Goal: Task Accomplishment & Management: Manage account settings

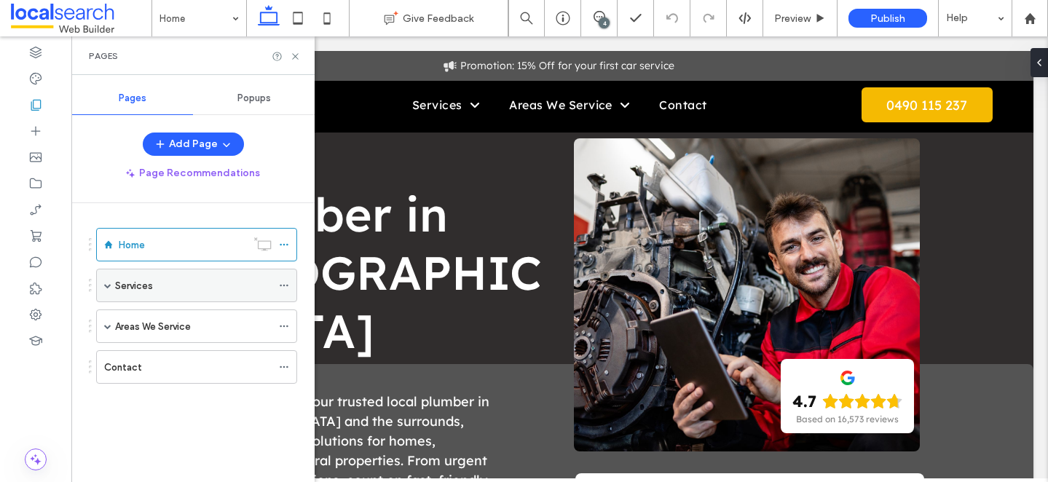
click at [109, 282] on span at bounding box center [107, 285] width 7 height 7
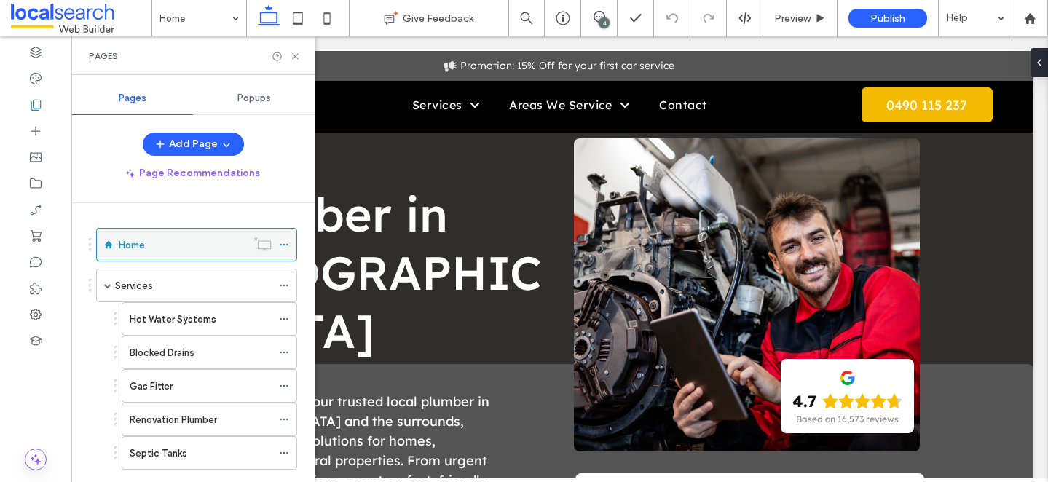
click at [288, 240] on icon at bounding box center [284, 245] width 10 height 10
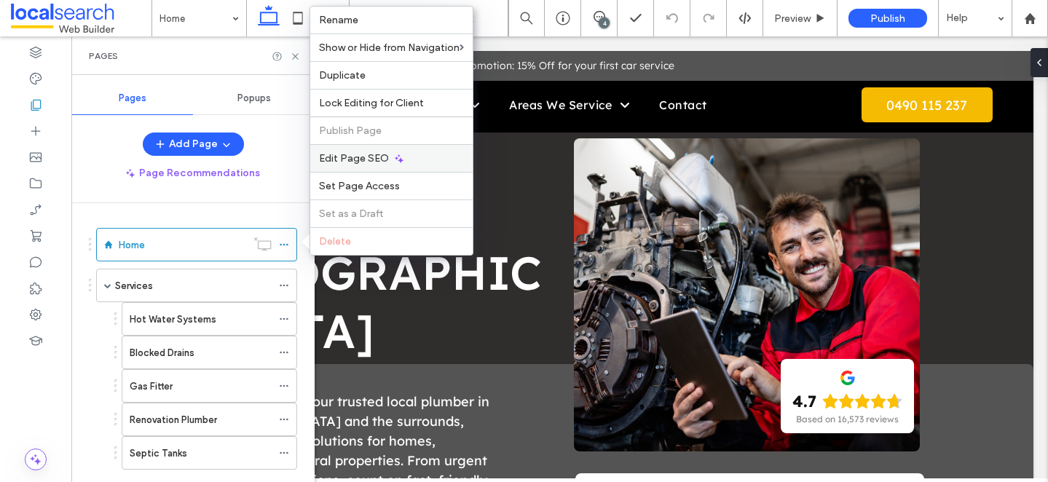
click at [354, 165] on div "Edit Page SEO" at bounding box center [391, 158] width 162 height 28
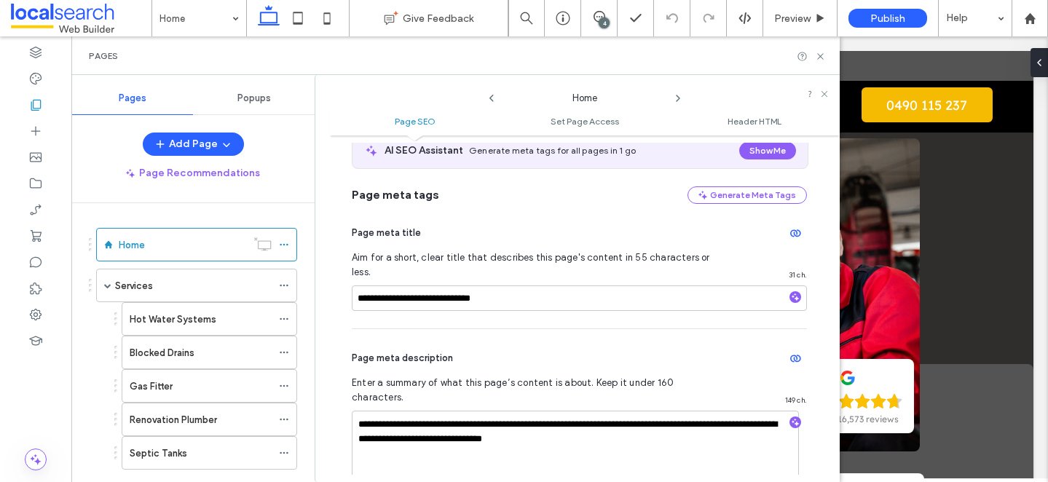
scroll to position [89, 0]
click at [675, 99] on icon at bounding box center [678, 99] width 12 height 12
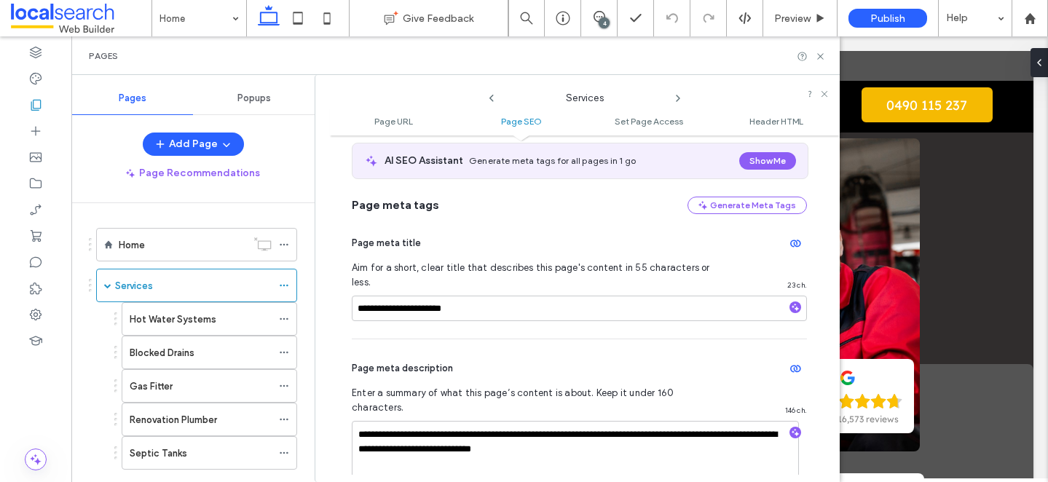
scroll to position [270, 0]
click at [678, 100] on use at bounding box center [678, 98] width 3 height 6
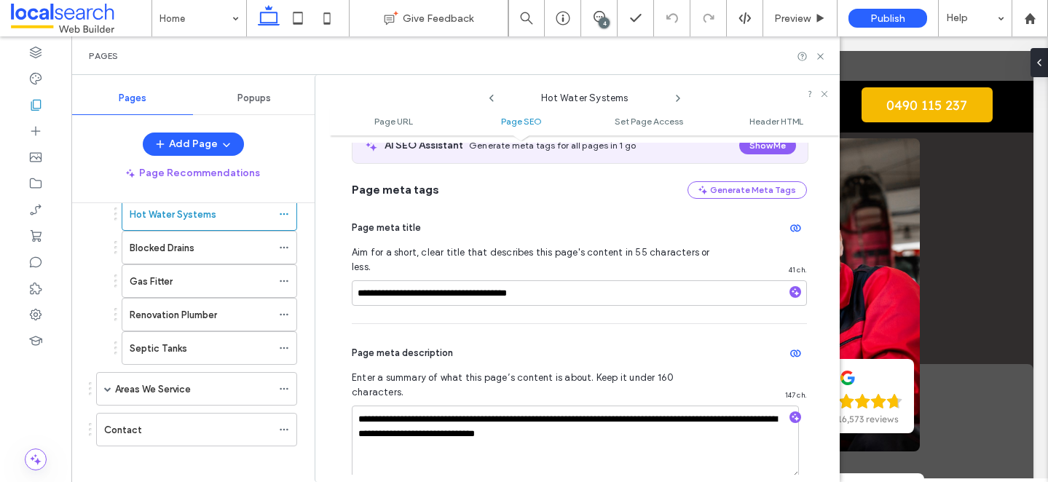
scroll to position [113, 0]
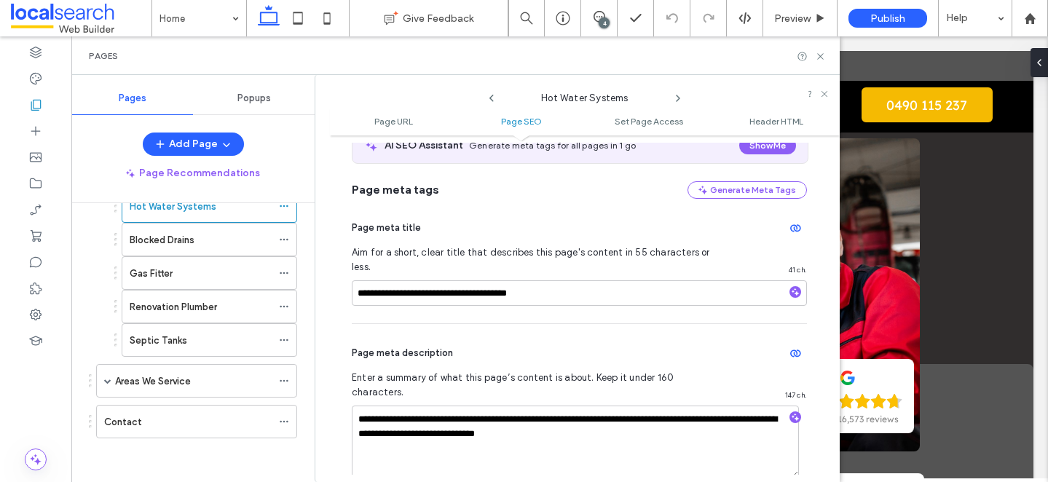
click at [676, 101] on icon at bounding box center [678, 99] width 12 height 12
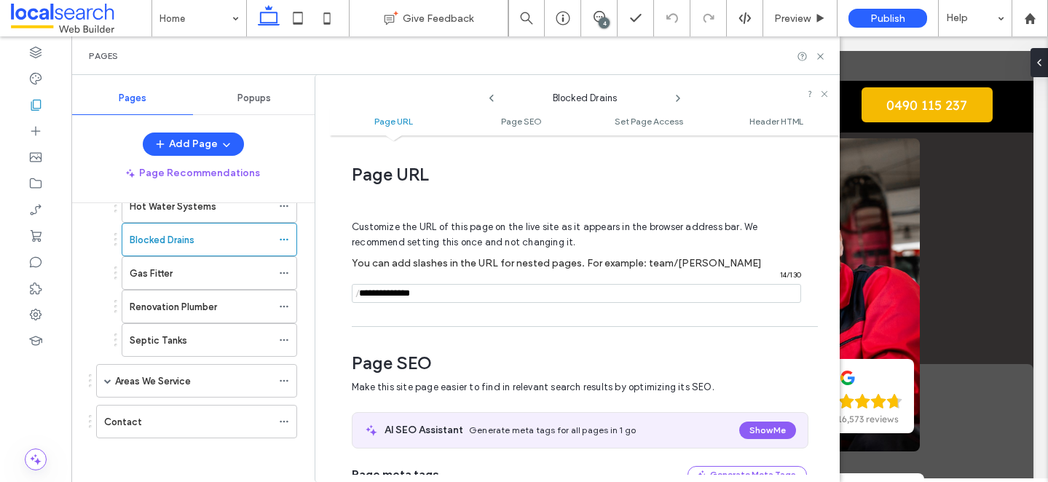
scroll to position [200, 0]
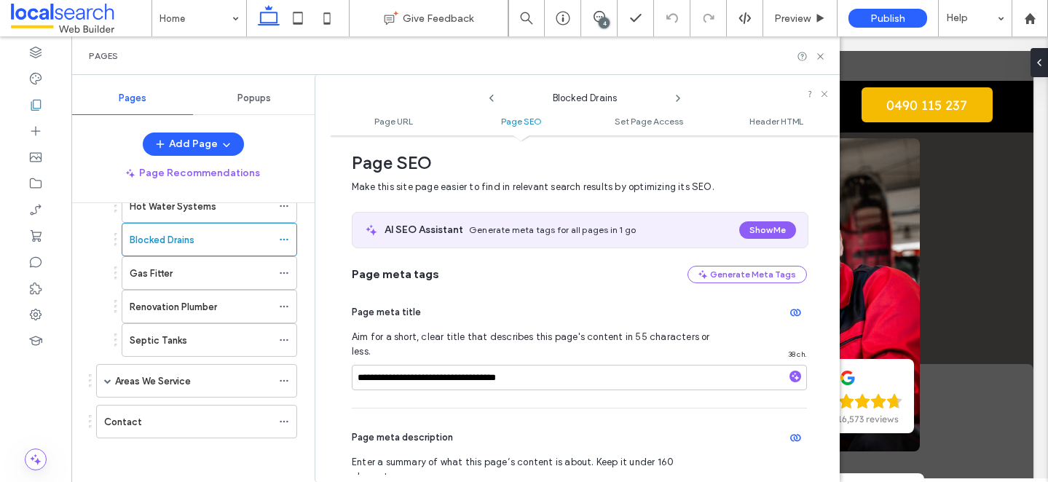
click at [676, 101] on icon at bounding box center [678, 99] width 12 height 12
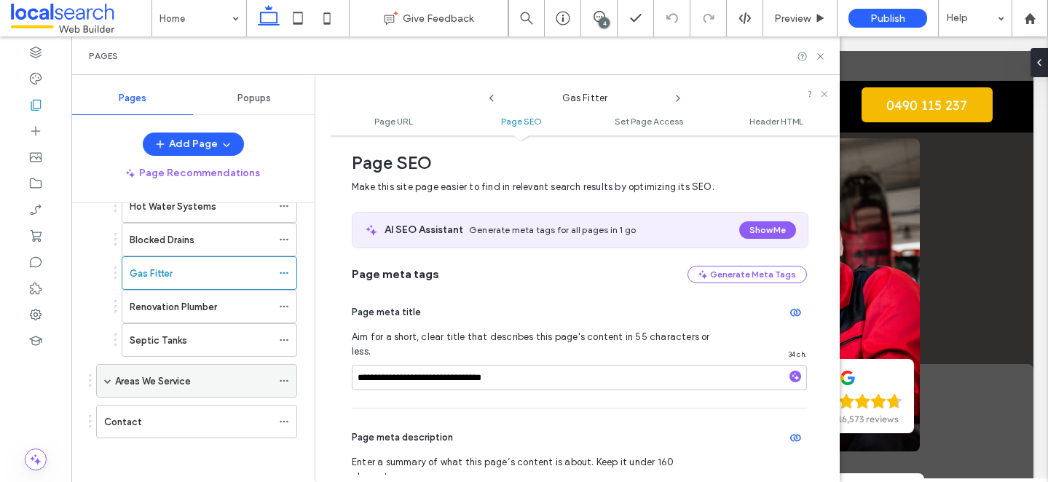
click at [109, 376] on span at bounding box center [107, 381] width 7 height 32
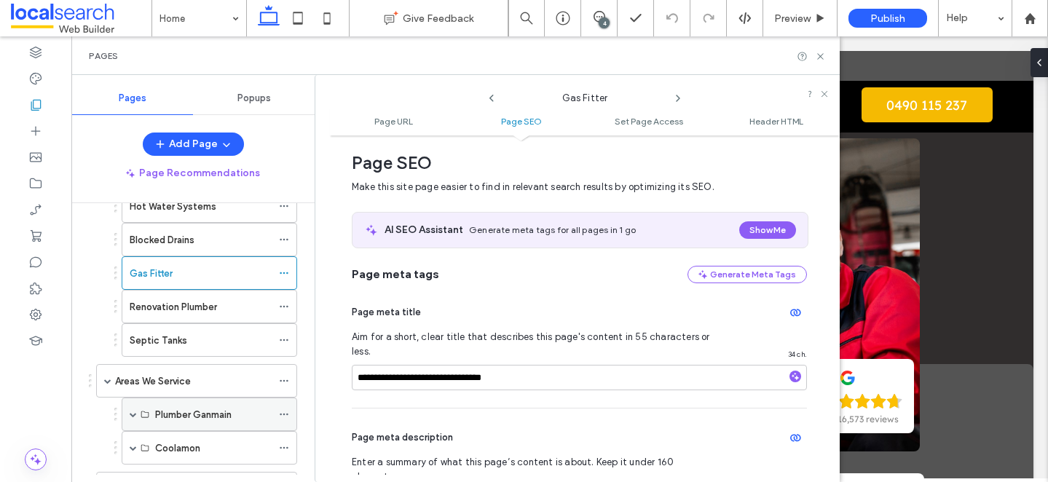
click at [129, 415] on div "Plumber Ganmain" at bounding box center [210, 415] width 176 height 34
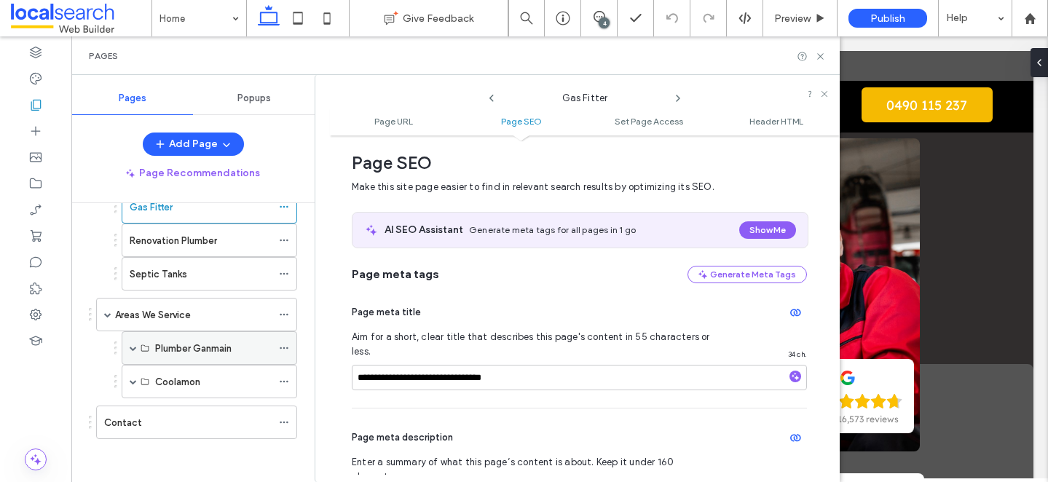
scroll to position [180, 0]
click at [134, 346] on span at bounding box center [133, 347] width 7 height 7
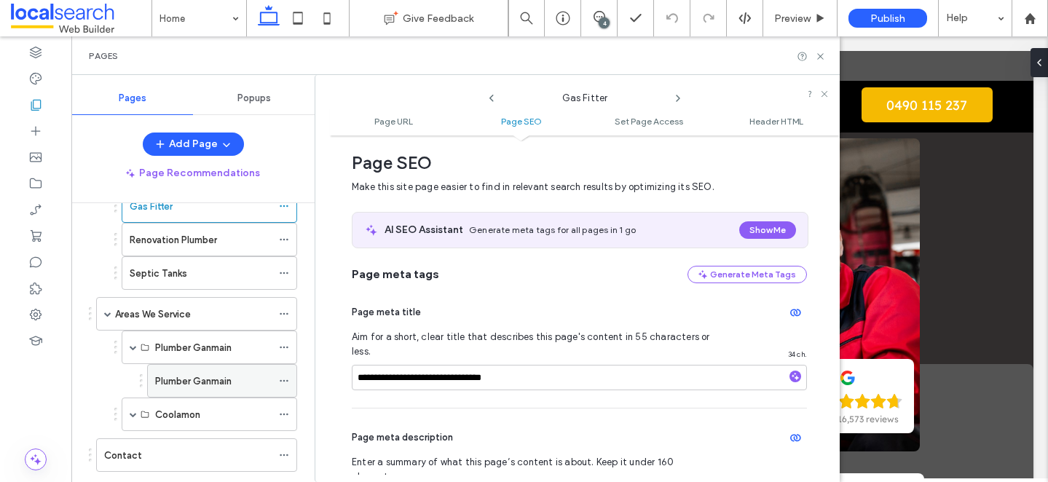
click at [286, 381] on icon at bounding box center [284, 381] width 10 height 10
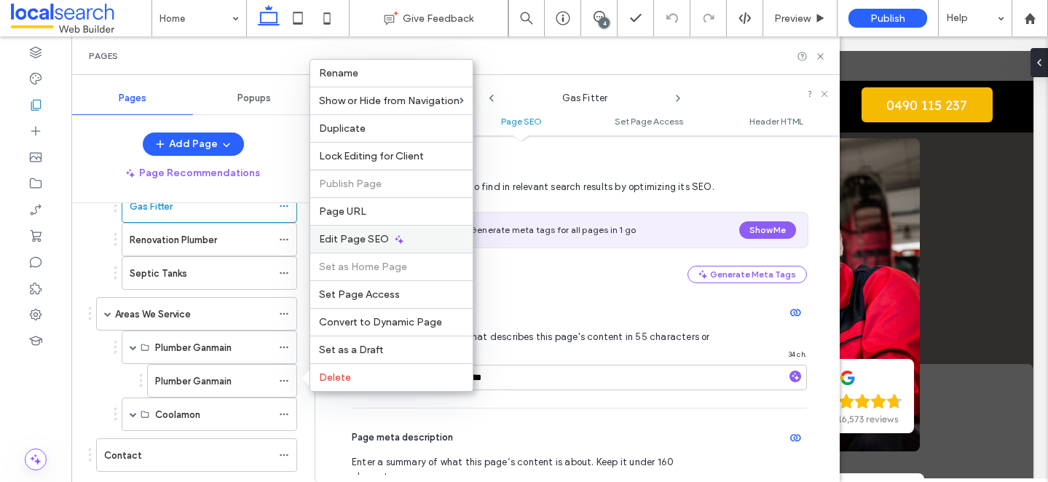
click at [369, 242] on span "Edit Page SEO" at bounding box center [354, 239] width 70 height 12
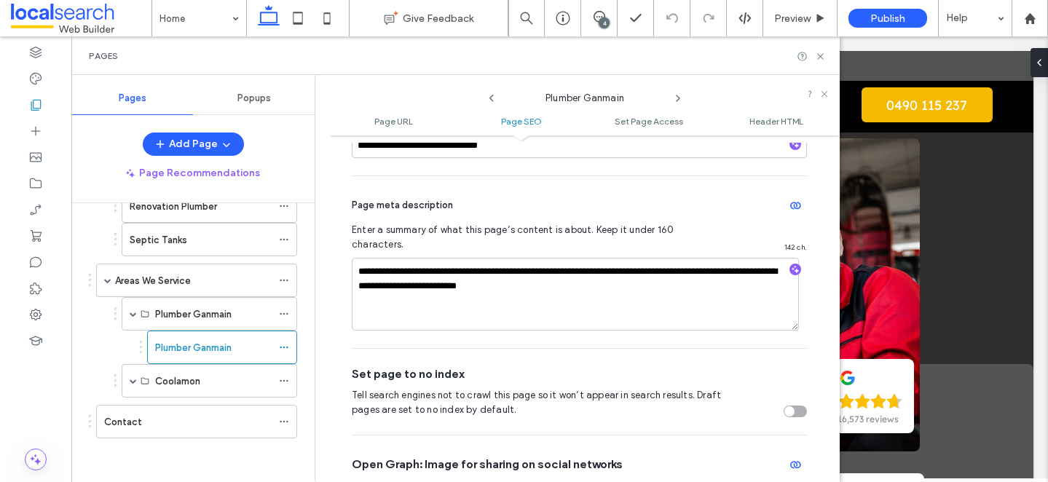
scroll to position [348, 0]
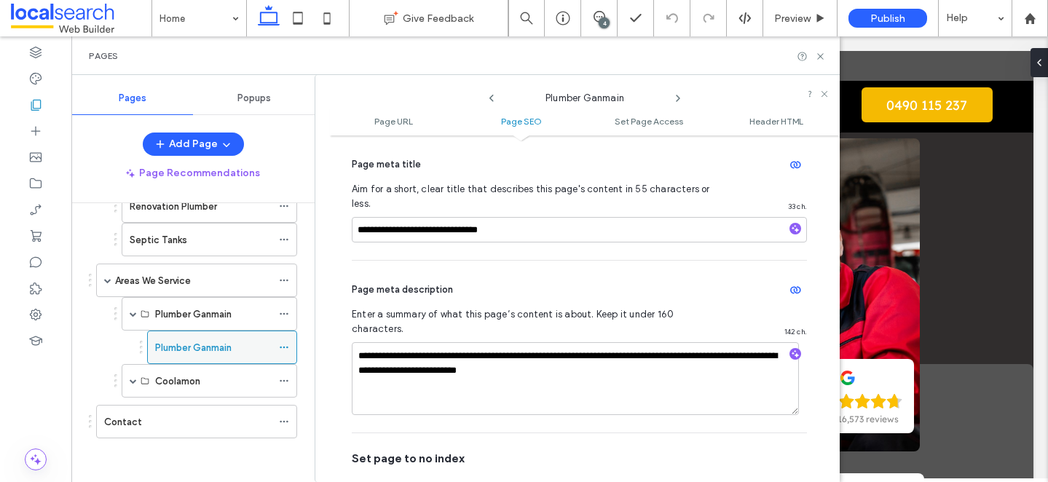
click at [200, 344] on label "Plumber Ganmain" at bounding box center [193, 347] width 76 height 25
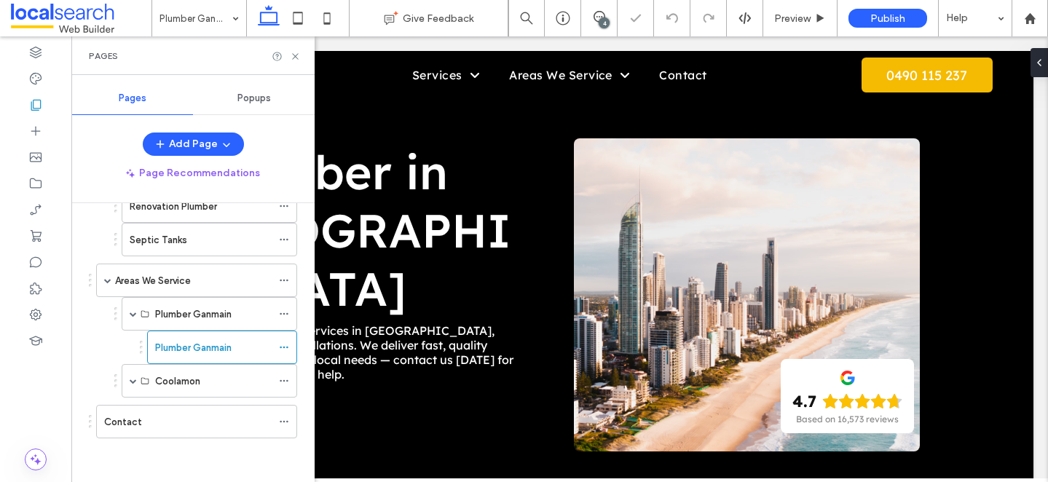
scroll to position [3, 0]
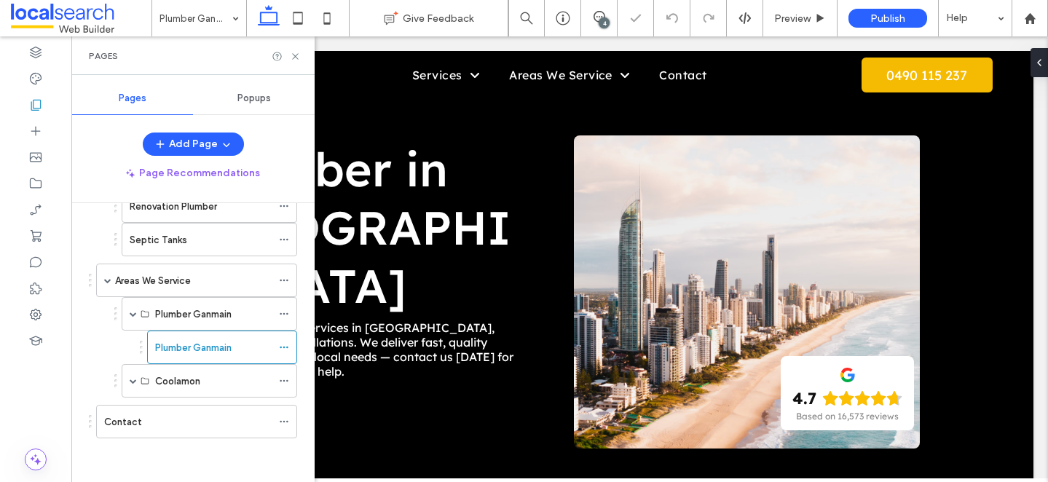
click at [292, 64] on div "Pages" at bounding box center [192, 55] width 243 height 39
click at [293, 60] on icon at bounding box center [295, 56] width 11 height 11
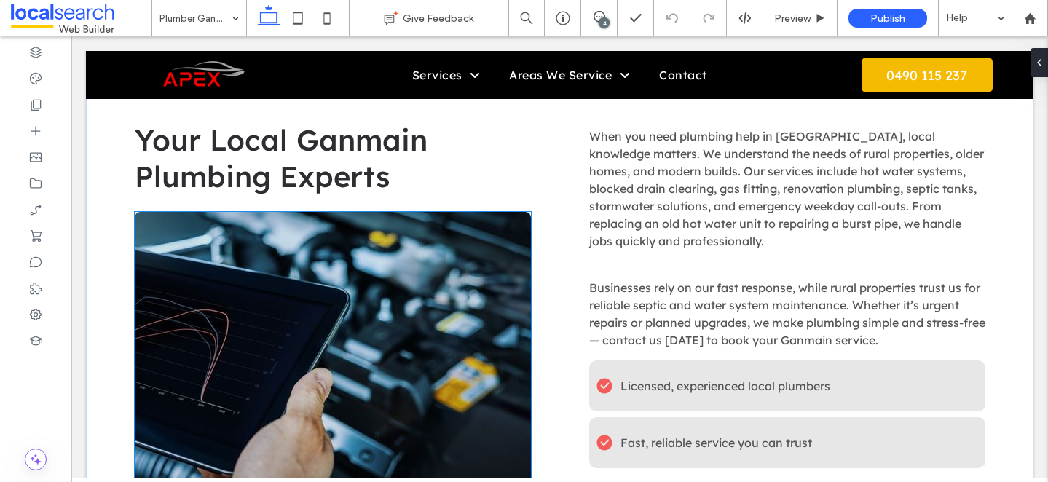
scroll to position [1648, 0]
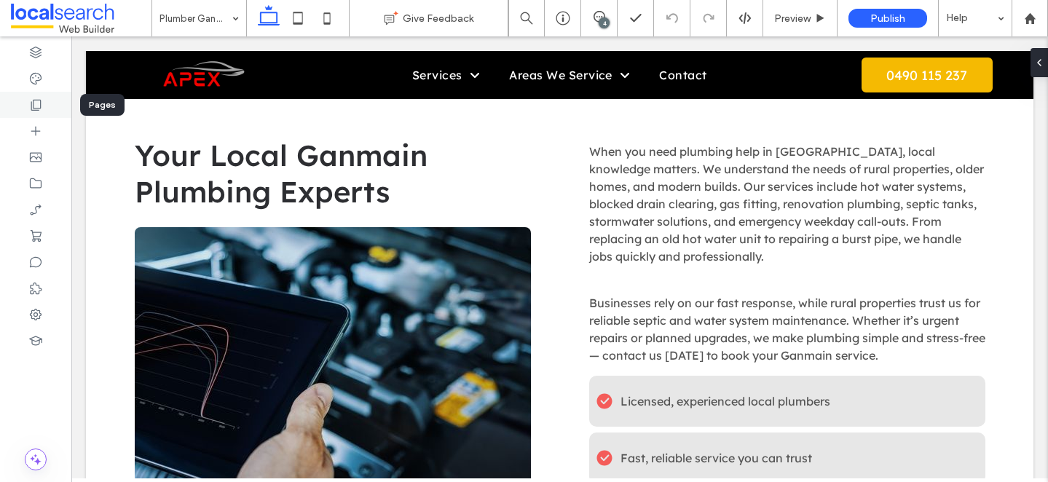
click at [59, 114] on div at bounding box center [35, 105] width 71 height 26
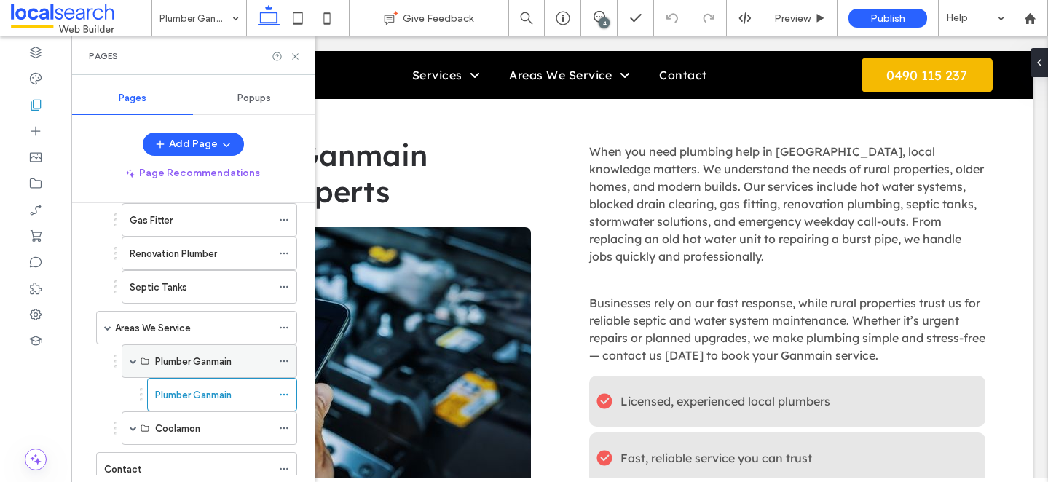
scroll to position [213, 0]
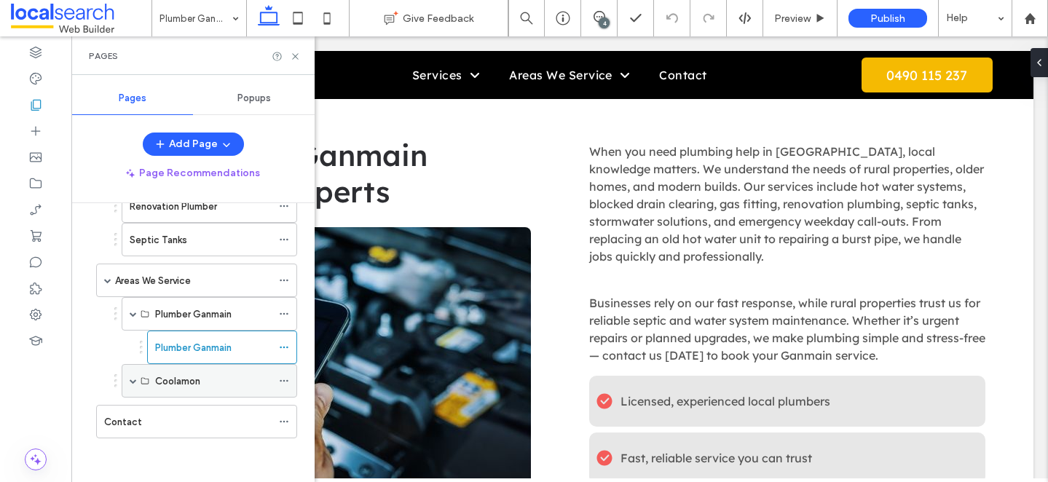
click at [132, 378] on span at bounding box center [133, 380] width 7 height 7
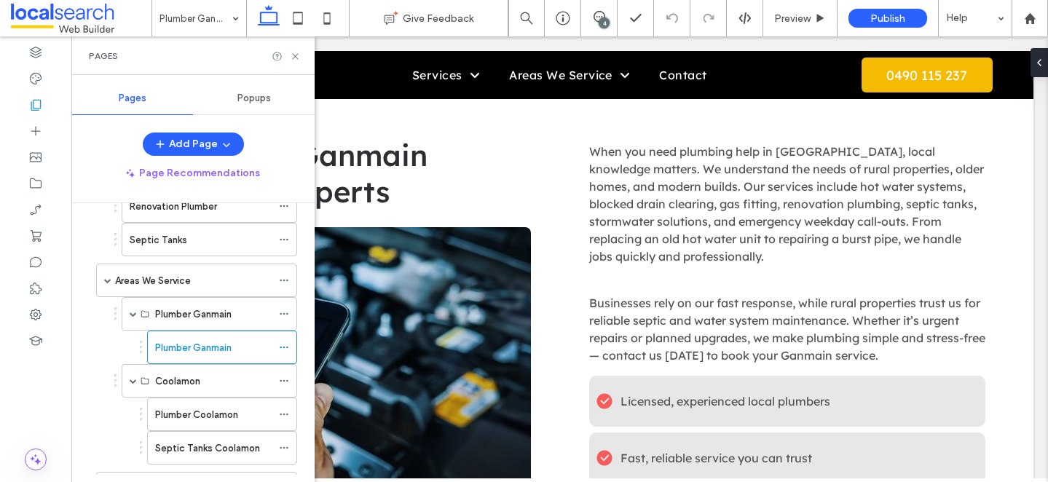
click at [185, 403] on div "Plumber Coolamon" at bounding box center [213, 415] width 117 height 32
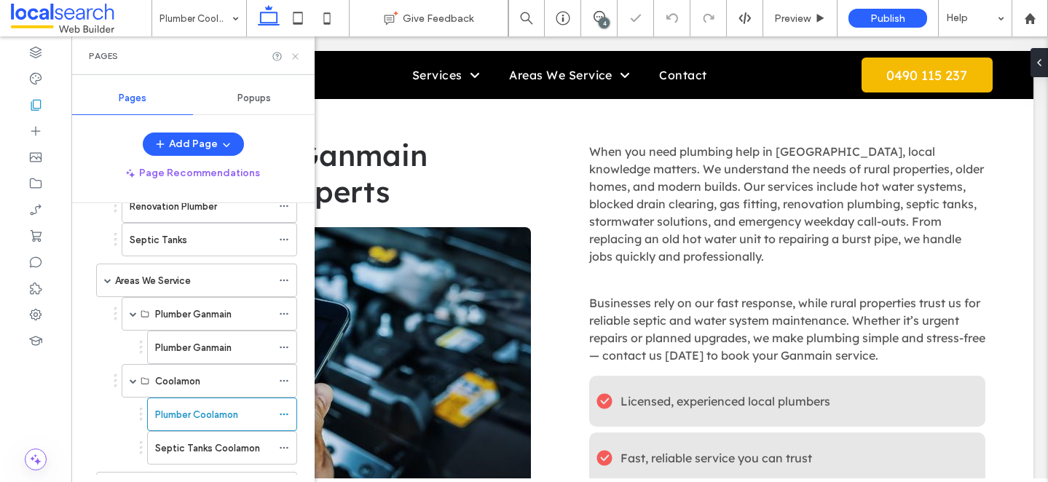
click at [297, 58] on use at bounding box center [295, 56] width 6 height 6
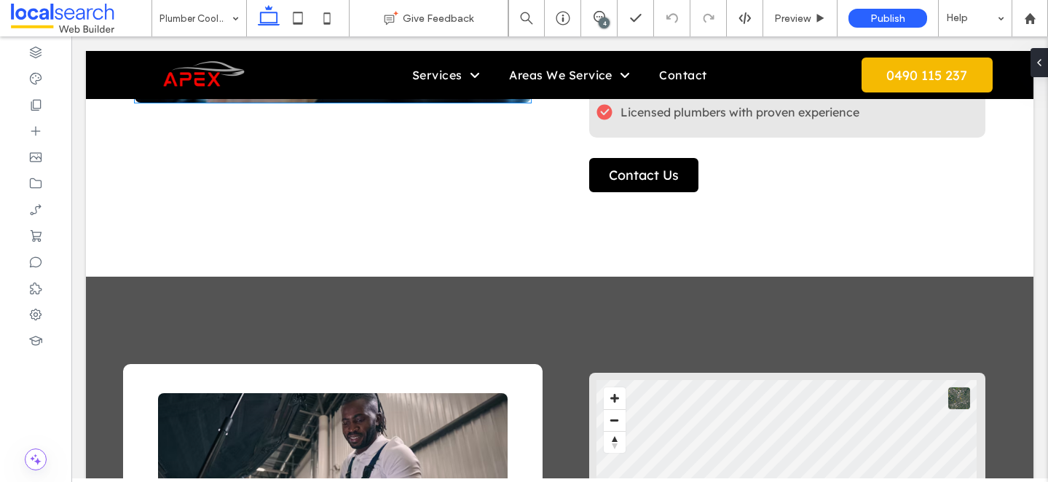
scroll to position [2956, 0]
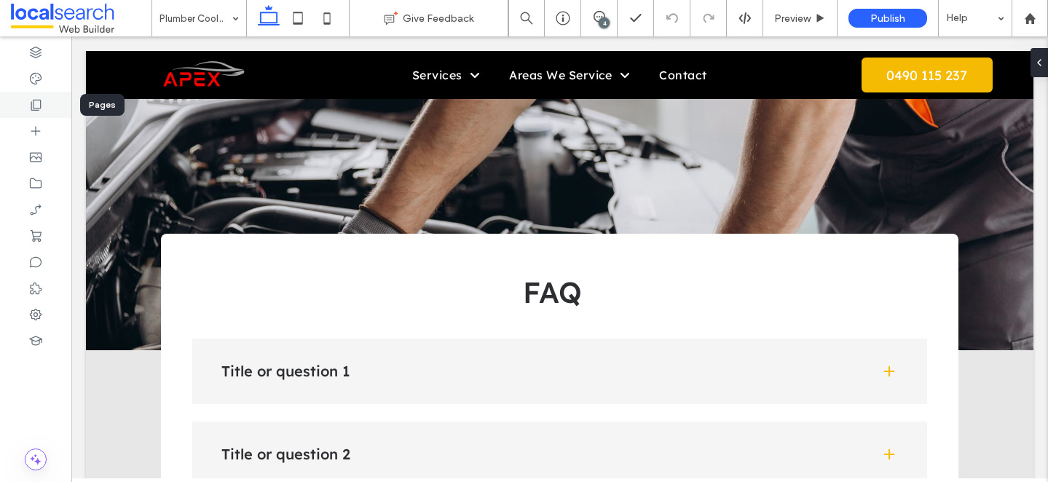
click at [36, 114] on div at bounding box center [35, 105] width 71 height 26
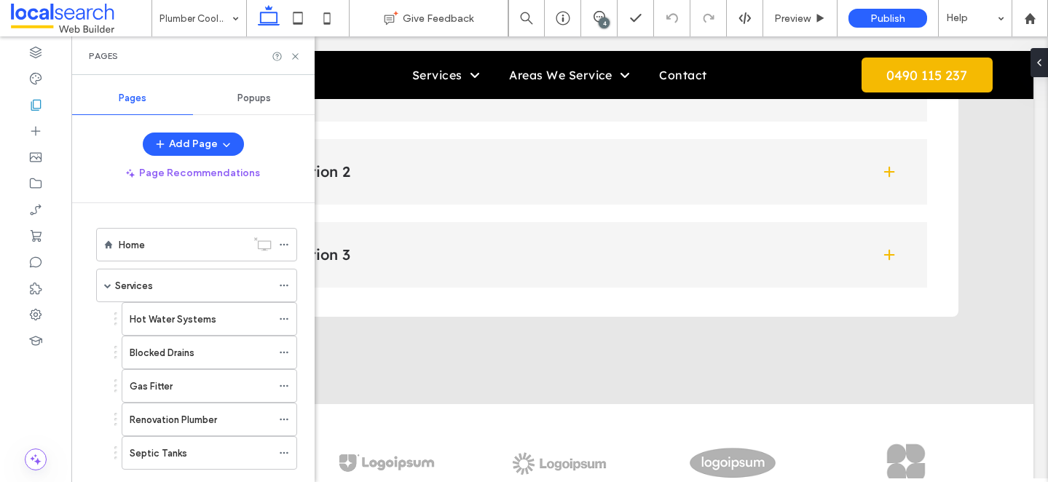
scroll to position [280, 0]
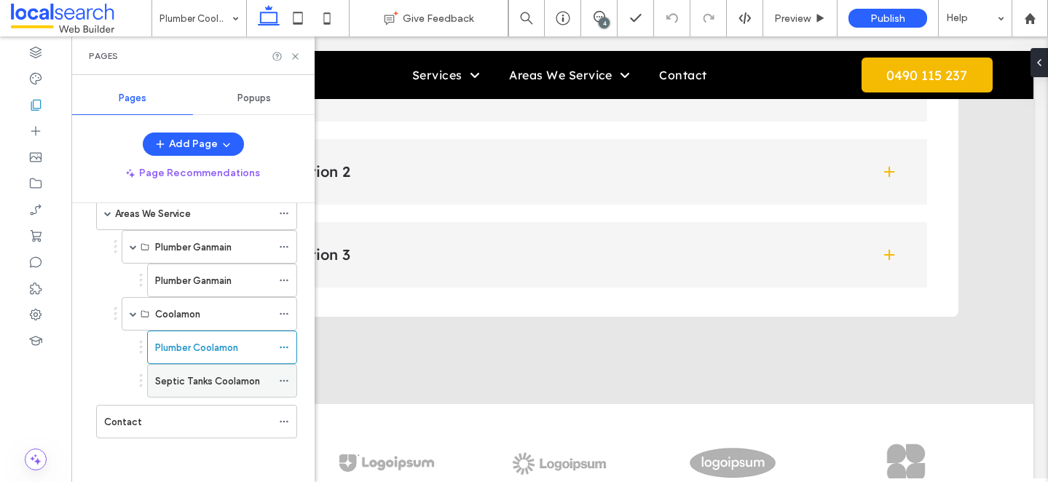
click at [223, 391] on div "Septic Tanks Coolamon" at bounding box center [213, 381] width 117 height 32
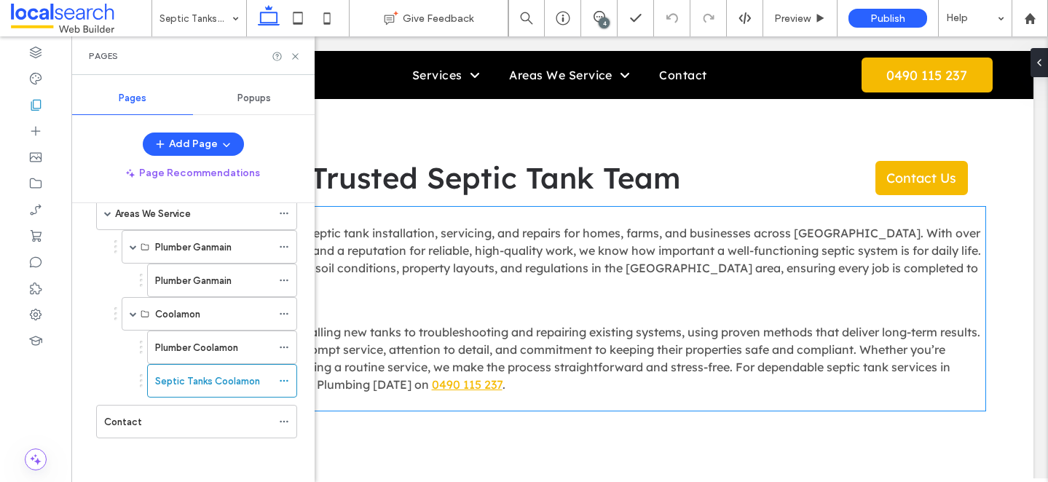
scroll to position [499, 0]
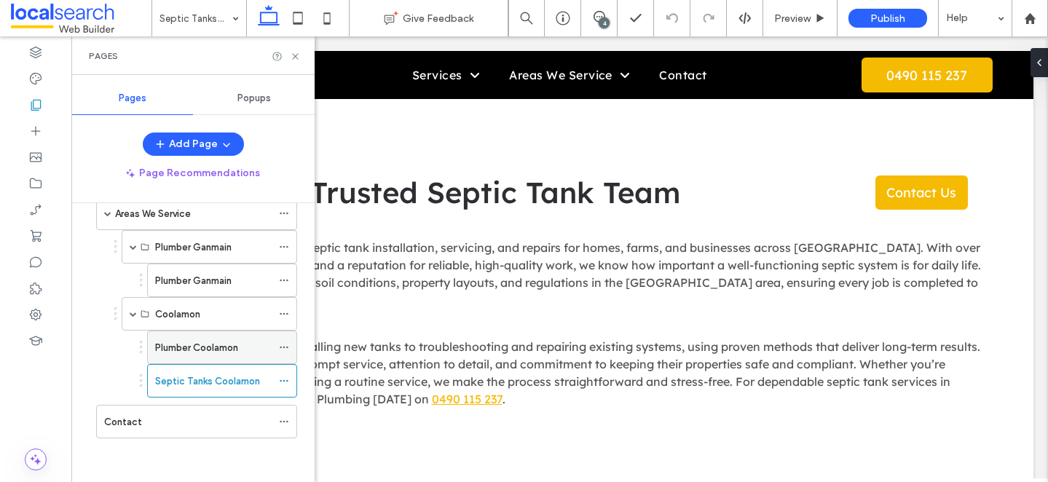
click at [199, 349] on label "Plumber Coolamon" at bounding box center [196, 347] width 83 height 25
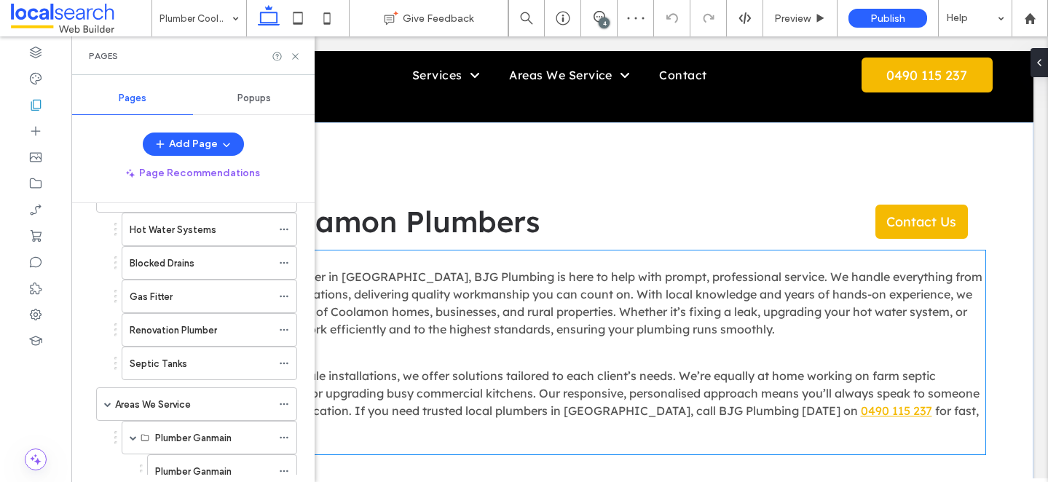
scroll to position [405, 0]
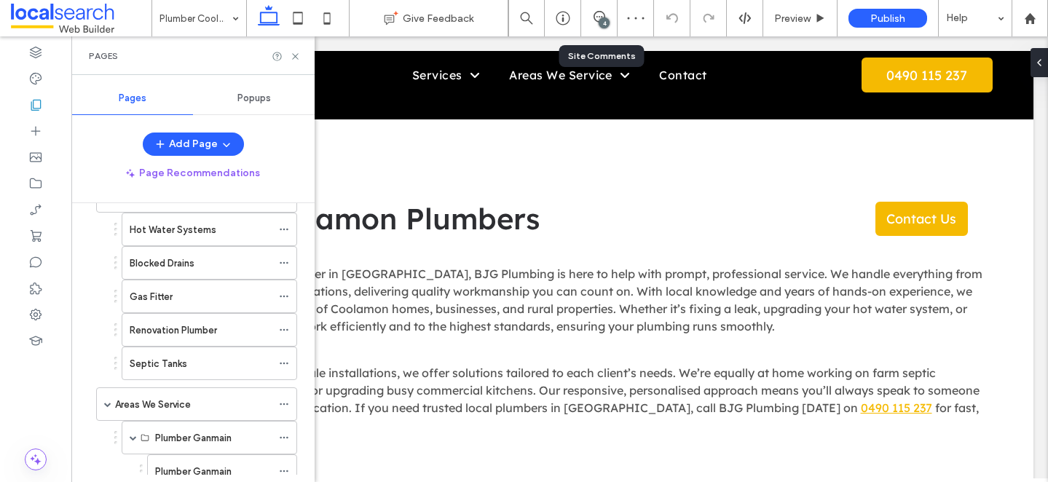
click at [594, 9] on div "4" at bounding box center [599, 18] width 36 height 36
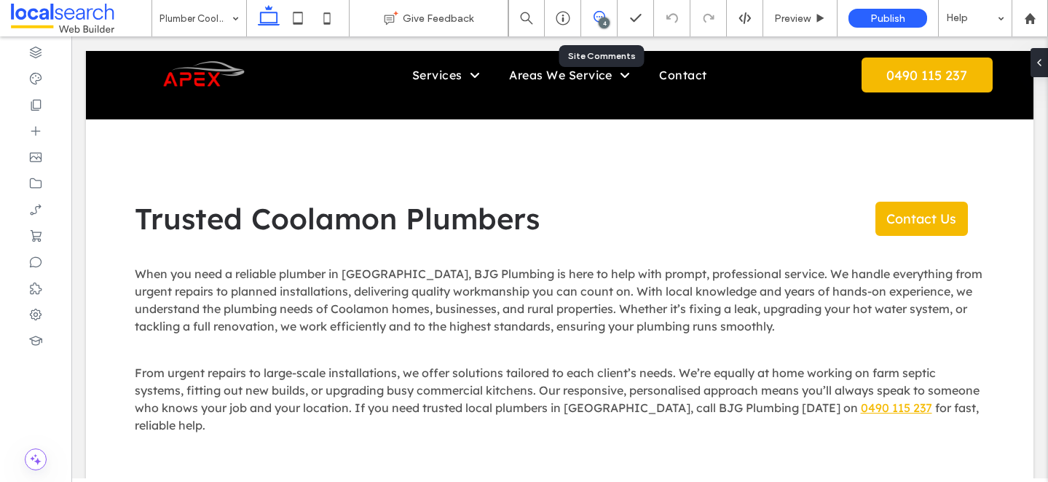
click at [616, 20] on span at bounding box center [599, 17] width 36 height 12
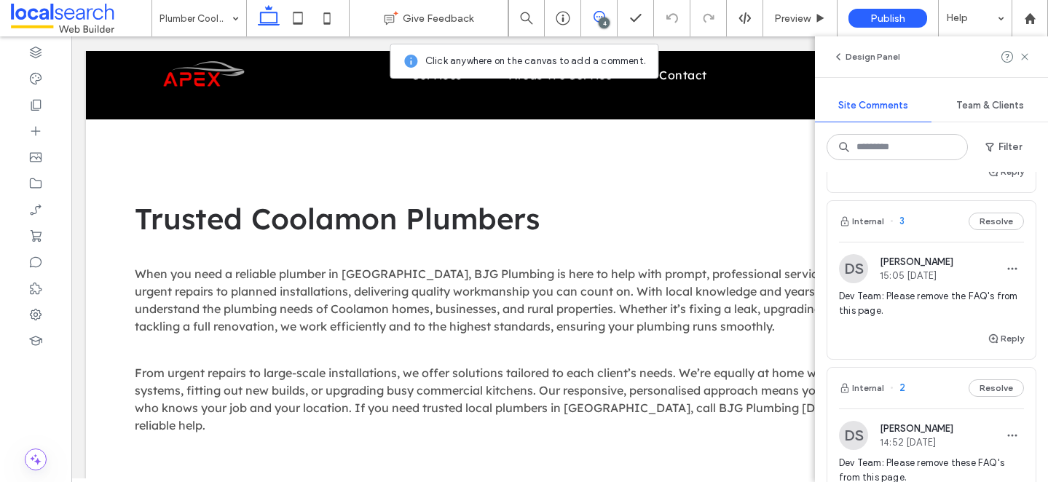
scroll to position [178, 0]
click at [1023, 61] on icon at bounding box center [1025, 57] width 12 height 12
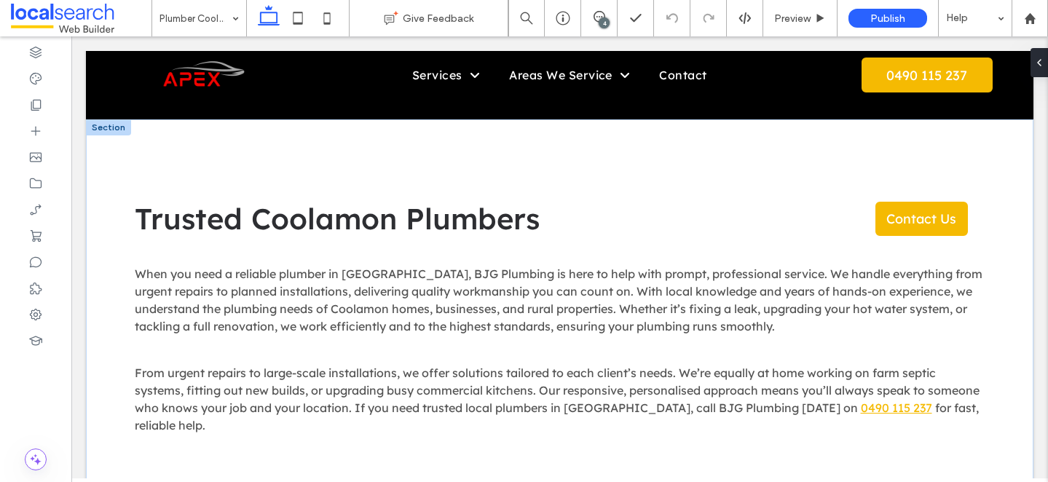
scroll to position [0, 0]
click at [60, 108] on div at bounding box center [35, 105] width 71 height 26
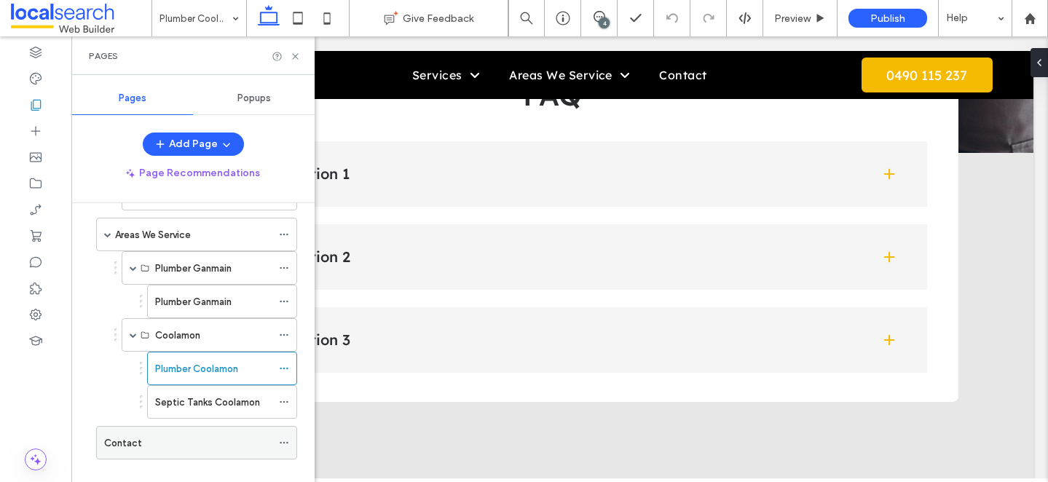
scroll to position [85, 0]
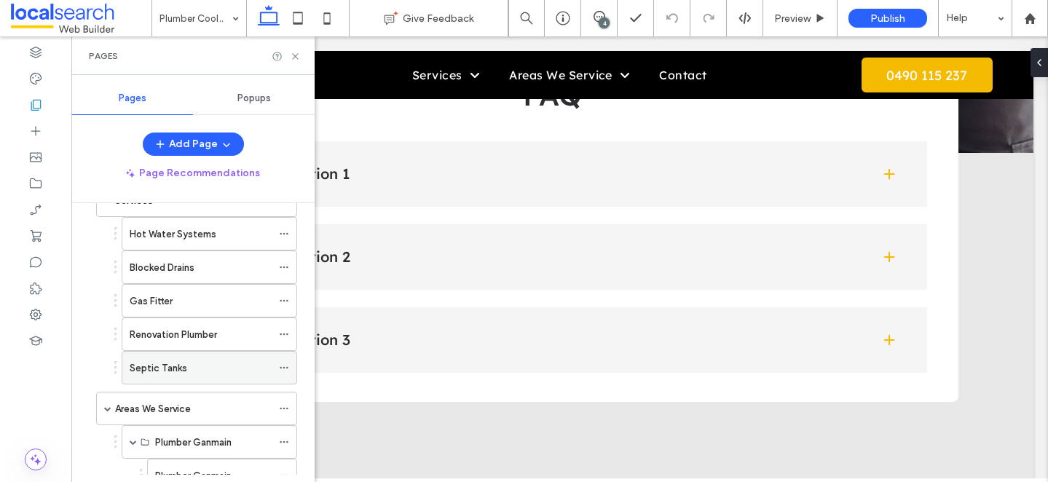
click at [208, 364] on div "Septic Tanks" at bounding box center [201, 368] width 142 height 15
click at [201, 406] on div "Areas We Service" at bounding box center [193, 408] width 157 height 15
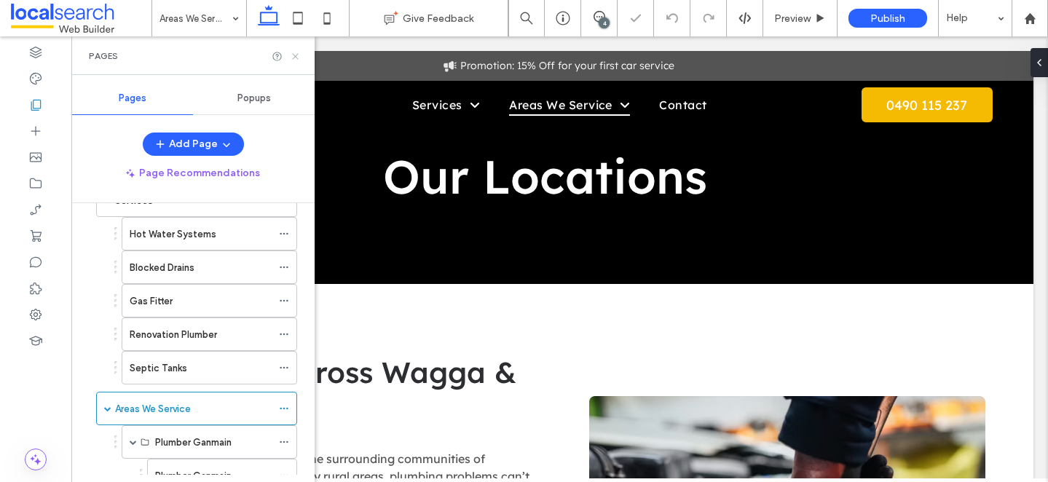
click at [294, 58] on use at bounding box center [295, 56] width 6 height 6
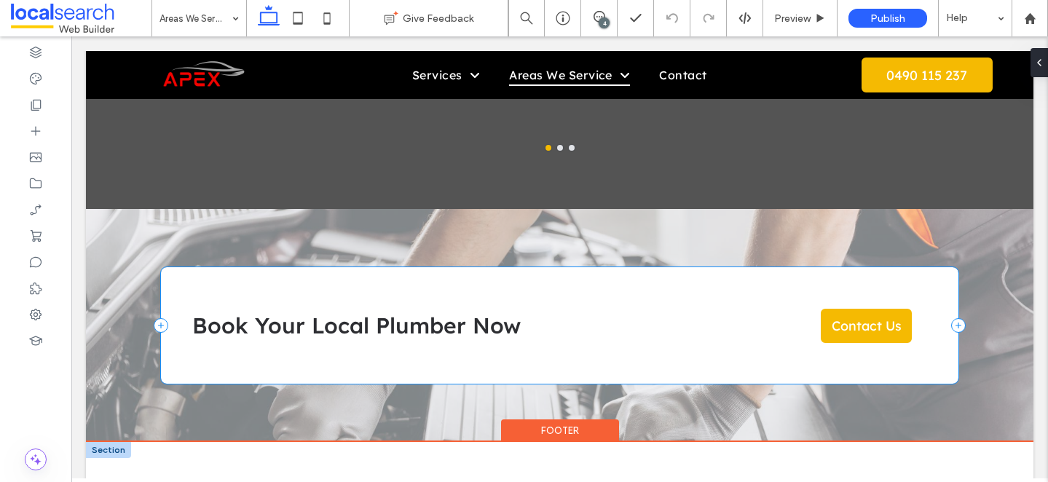
scroll to position [1393, 0]
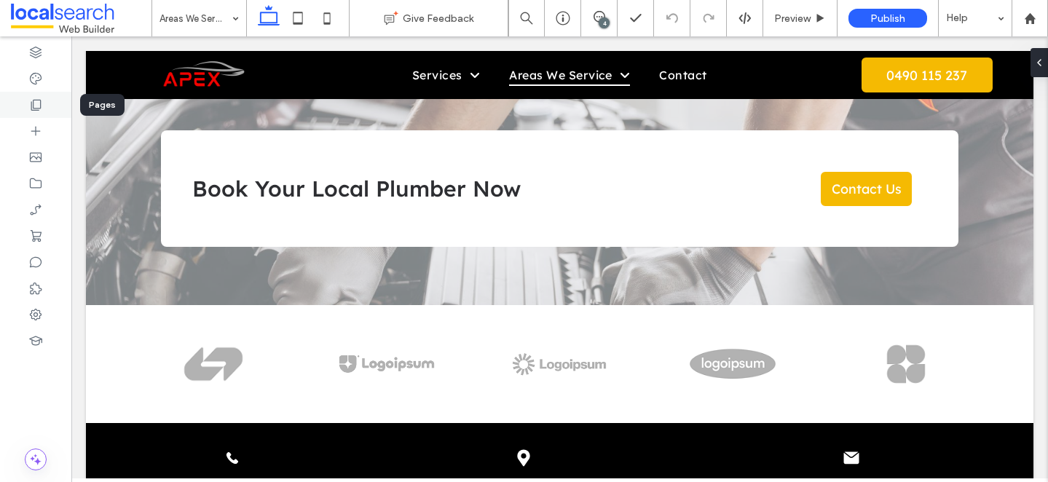
click at [31, 98] on icon at bounding box center [35, 105] width 15 height 15
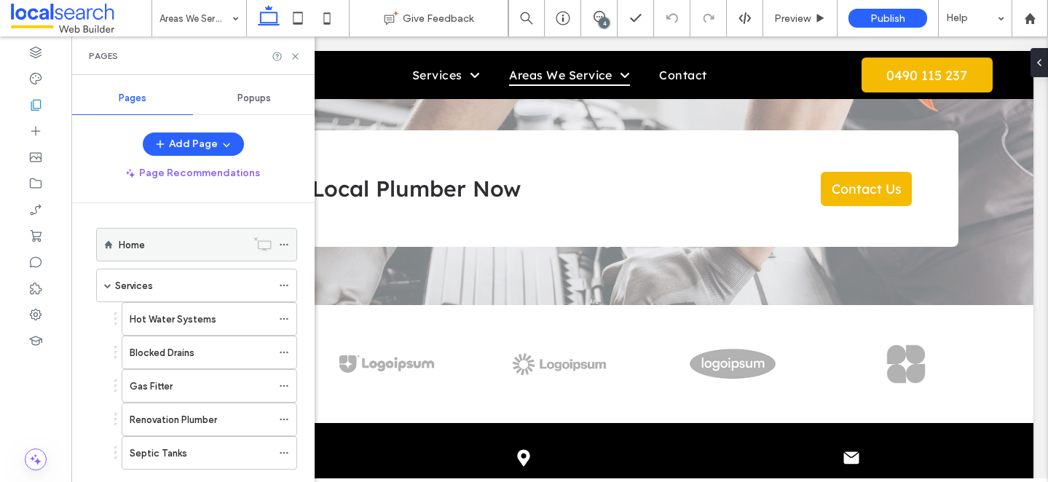
click at [166, 257] on div "Home" at bounding box center [182, 245] width 127 height 32
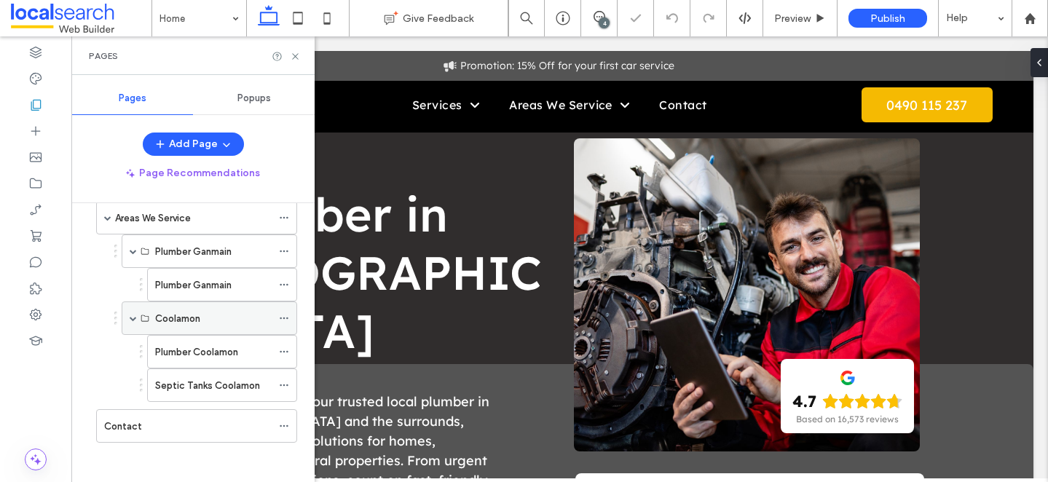
scroll to position [280, 0]
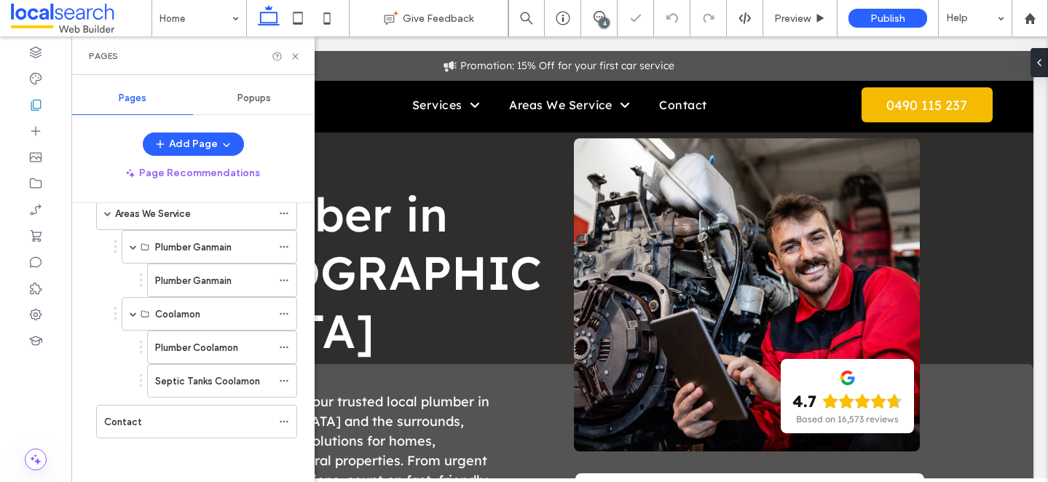
click at [195, 412] on div "Contact" at bounding box center [188, 422] width 168 height 32
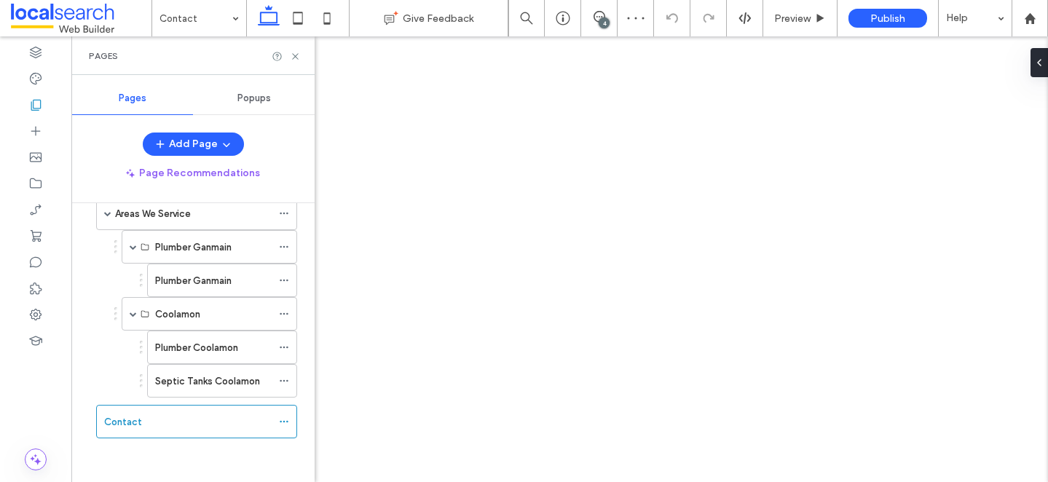
click at [293, 58] on use at bounding box center [295, 56] width 6 height 6
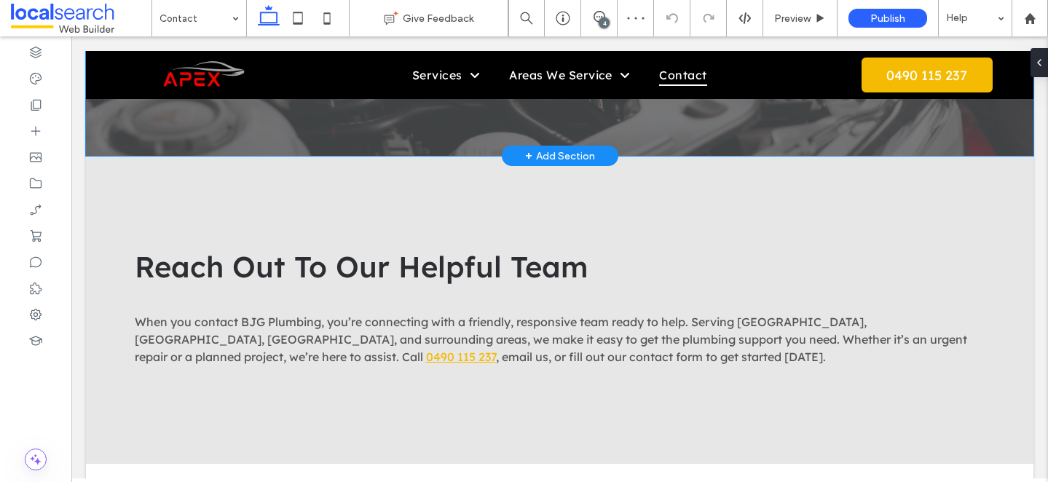
scroll to position [896, 0]
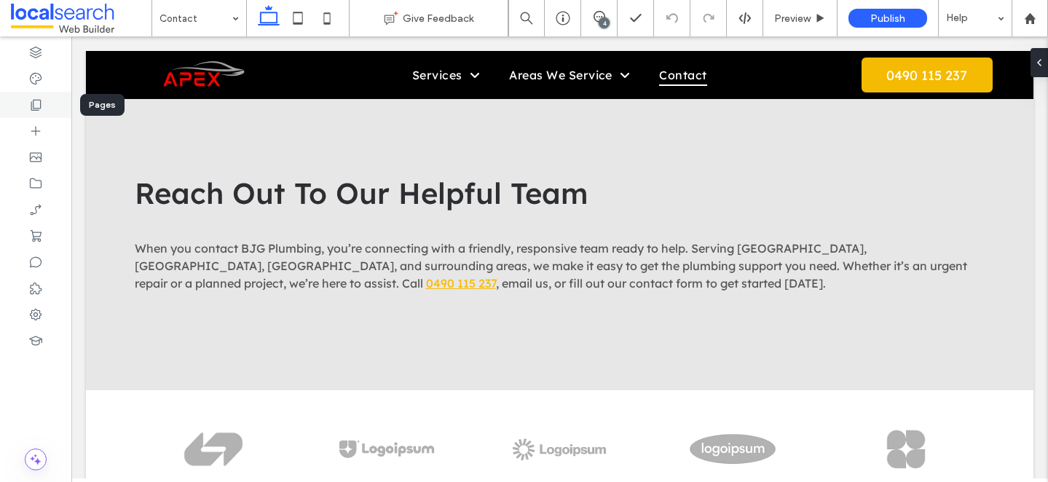
click at [50, 111] on div at bounding box center [35, 105] width 71 height 26
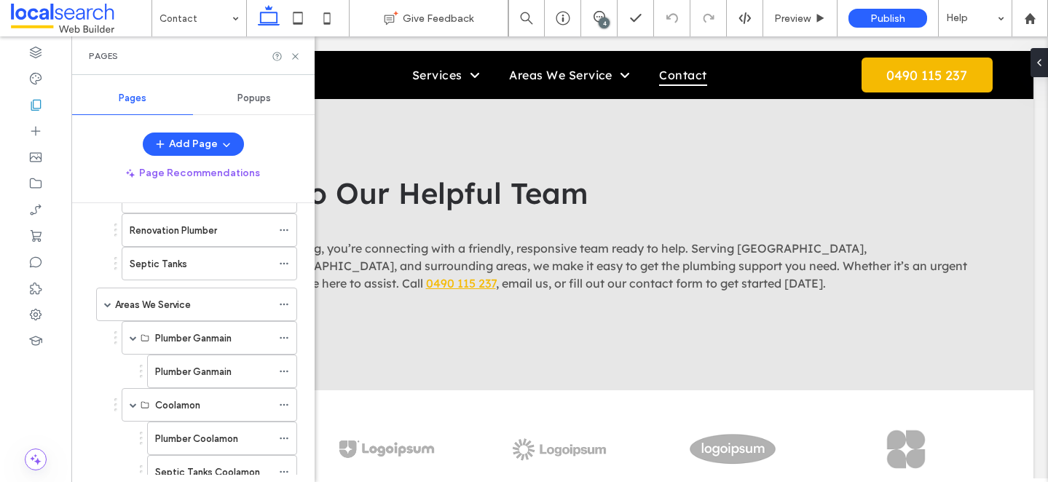
scroll to position [280, 0]
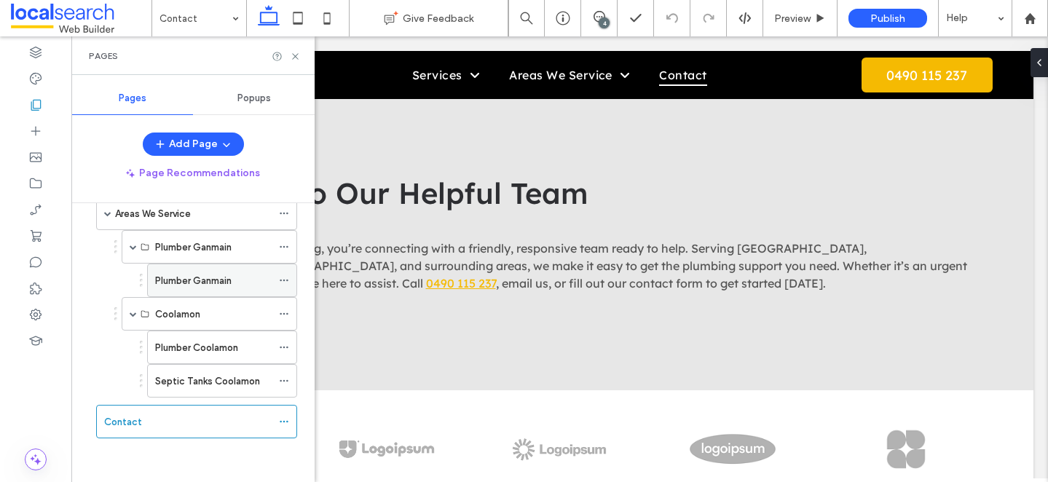
click at [184, 271] on div "Plumber Ganmain" at bounding box center [213, 280] width 117 height 32
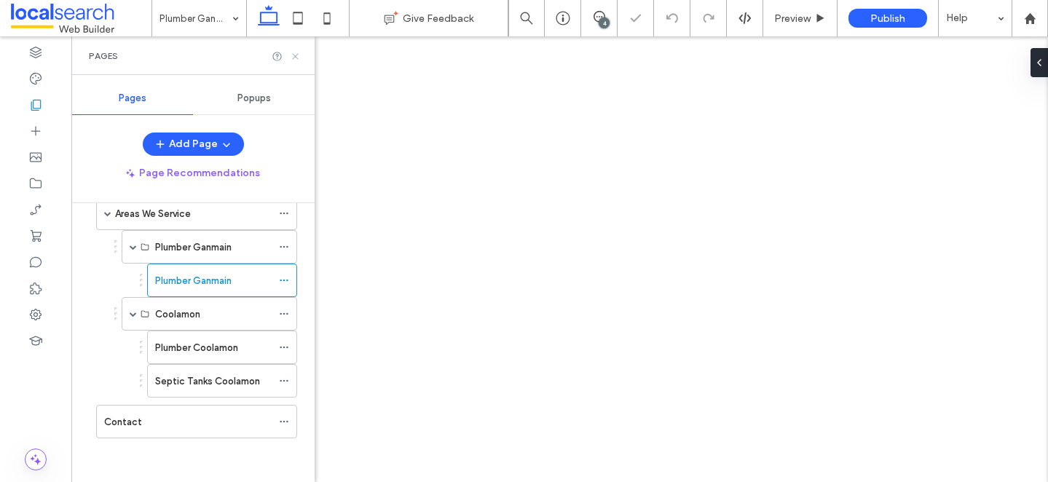
click at [290, 58] on icon at bounding box center [295, 56] width 11 height 11
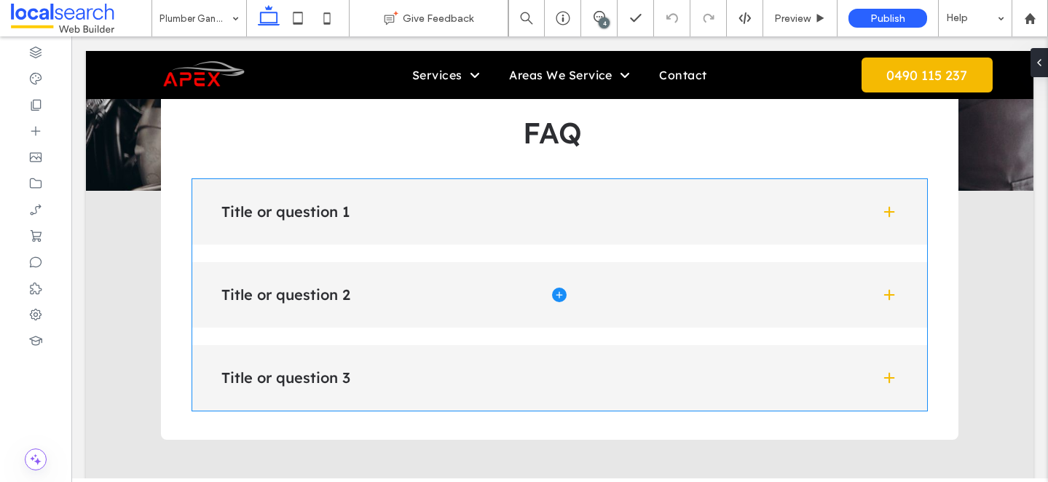
scroll to position [3283, 0]
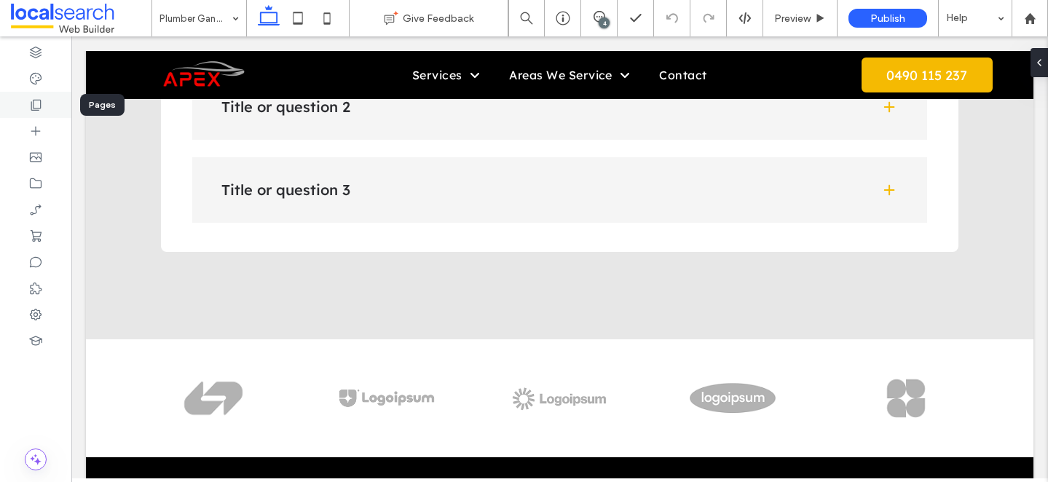
click at [38, 103] on icon at bounding box center [35, 105] width 15 height 15
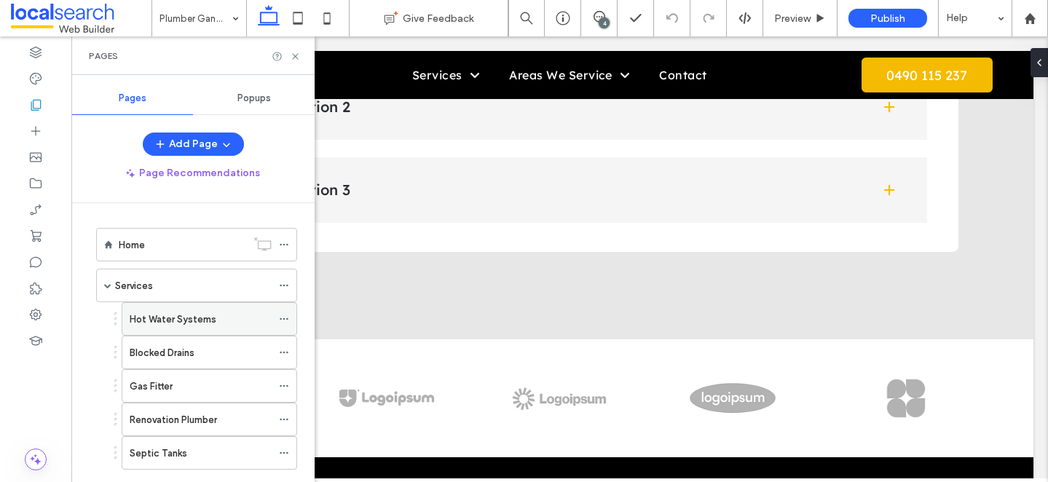
click at [169, 315] on label "Hot Water Systems" at bounding box center [173, 319] width 87 height 25
